Goal: Task Accomplishment & Management: Manage account settings

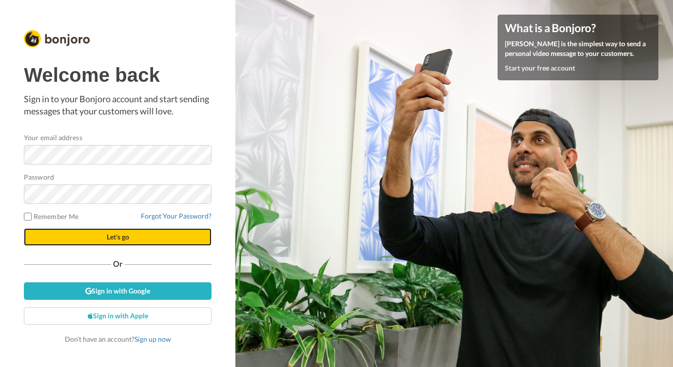
click at [129, 240] on span "Let's go" at bounding box center [118, 237] width 22 height 8
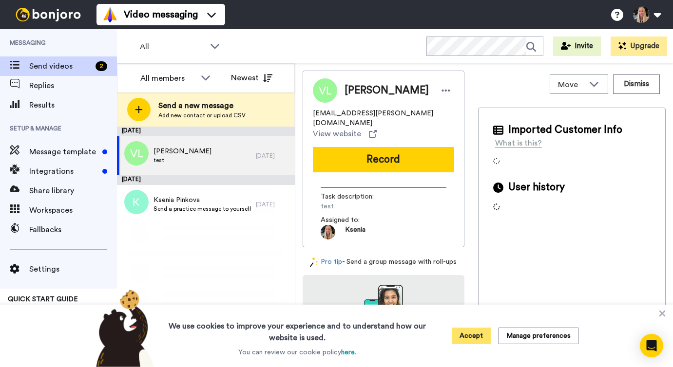
click at [477, 342] on button "Accept" at bounding box center [471, 336] width 39 height 17
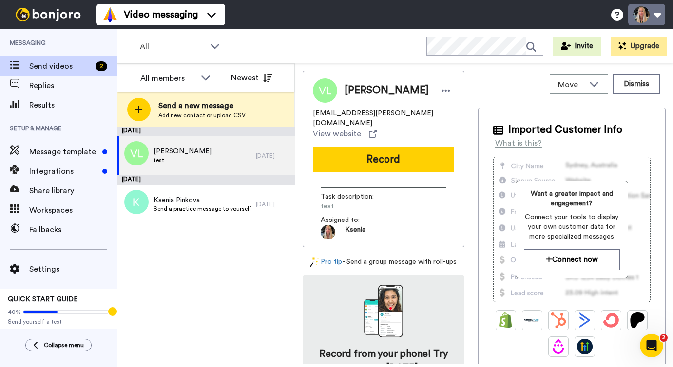
click at [654, 19] on button at bounding box center [646, 14] width 37 height 21
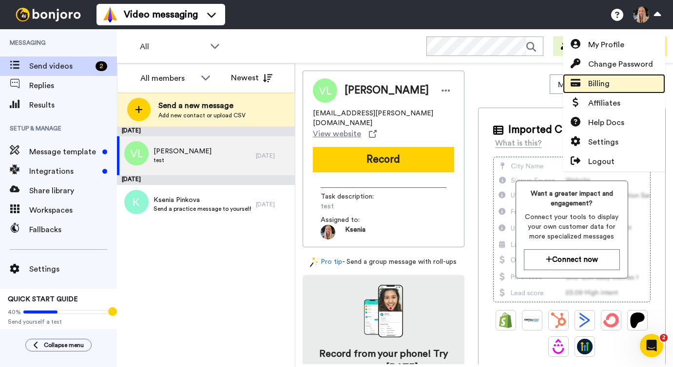
click at [620, 85] on link "Billing" at bounding box center [614, 83] width 102 height 19
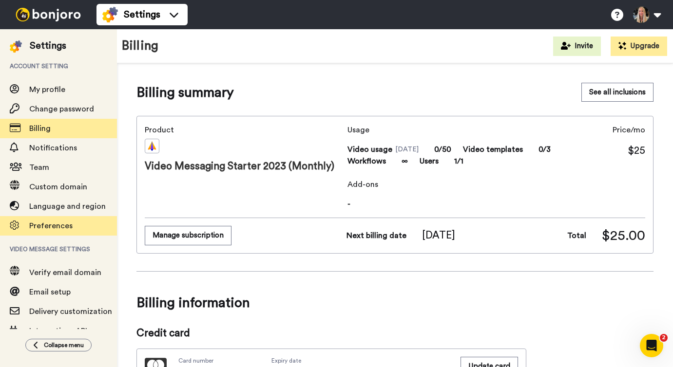
scroll to position [58, 0]
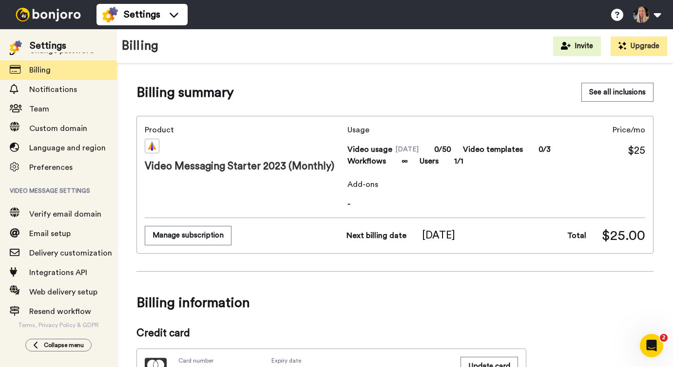
click at [56, 347] on span "Collapse menu" at bounding box center [64, 346] width 40 height 8
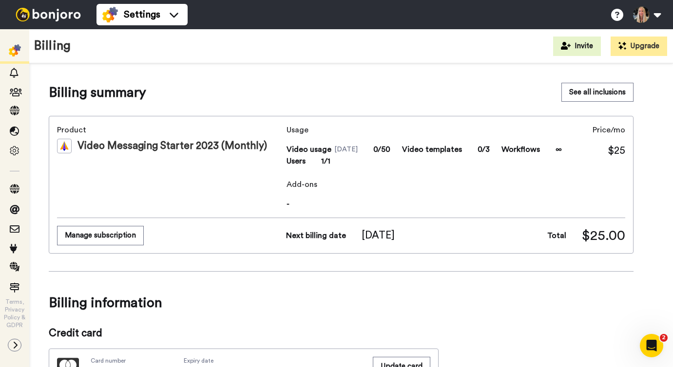
scroll to position [31, 0]
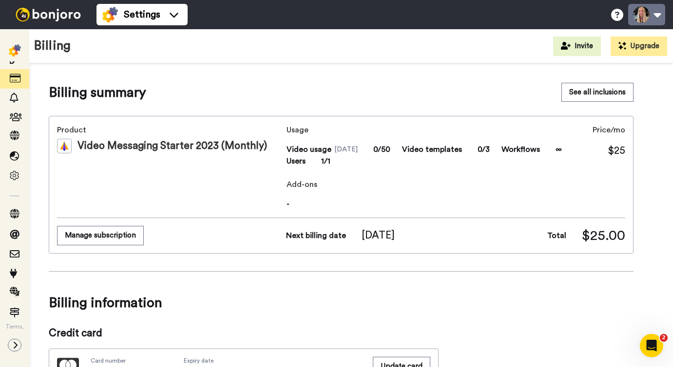
click at [656, 19] on button at bounding box center [646, 14] width 37 height 21
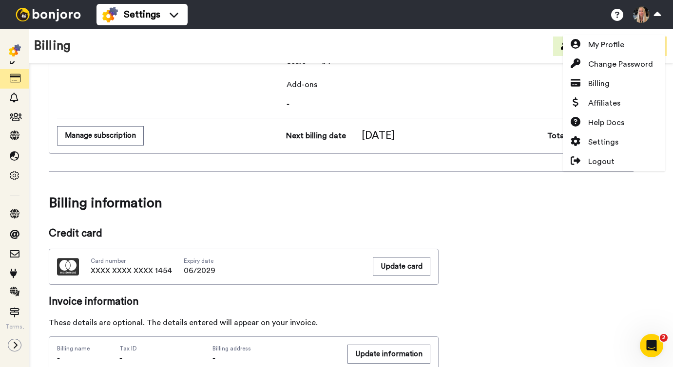
scroll to position [0, 0]
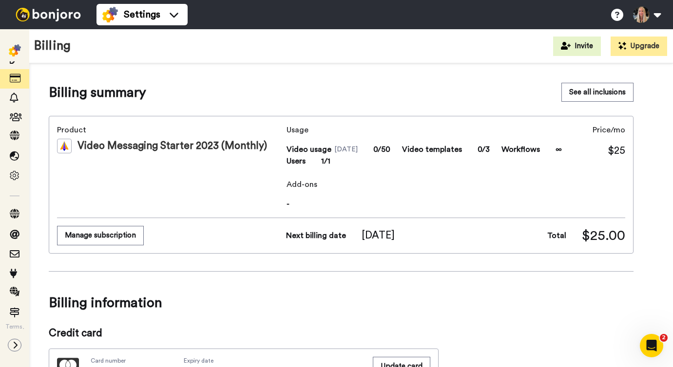
click at [497, 296] on span "Billing information" at bounding box center [341, 302] width 585 height 27
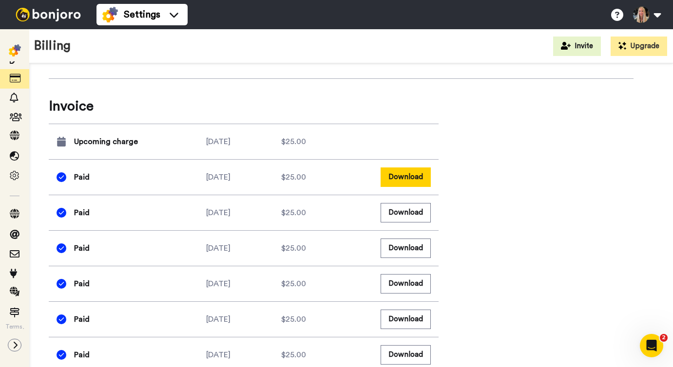
scroll to position [401, 0]
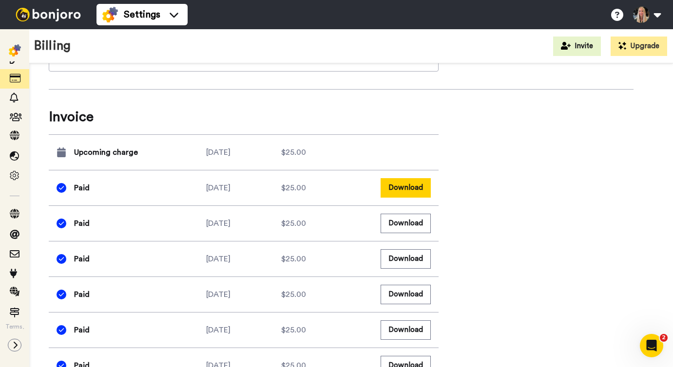
click at [411, 179] on button "Download" at bounding box center [406, 187] width 50 height 19
